Goal: Transaction & Acquisition: Purchase product/service

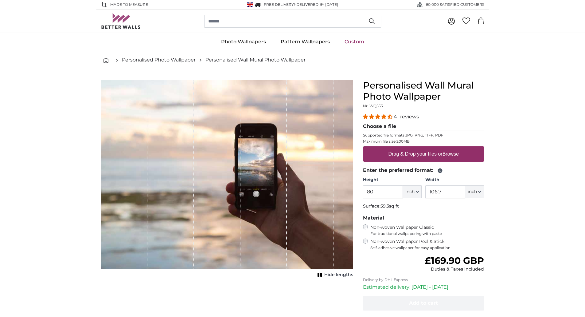
click at [419, 151] on label "Drag & Drop your files or Browse" at bounding box center [423, 154] width 75 height 12
click at [419, 148] on input "Drag & Drop your files or Browse" at bounding box center [423, 147] width 121 height 2
type input "**********"
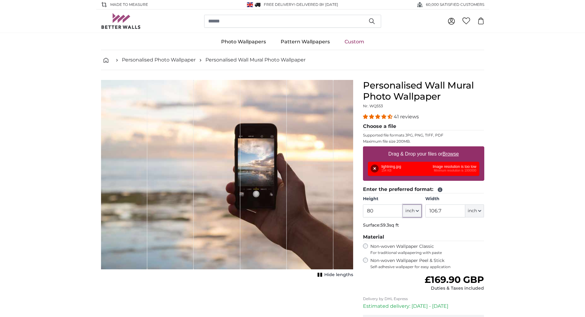
click at [420, 213] on button "inch" at bounding box center [412, 210] width 19 height 13
click at [413, 225] on link "Centimeter (cm)" at bounding box center [412, 226] width 54 height 11
type input "203.2"
type input "271.1"
